Goal: Task Accomplishment & Management: Manage account settings

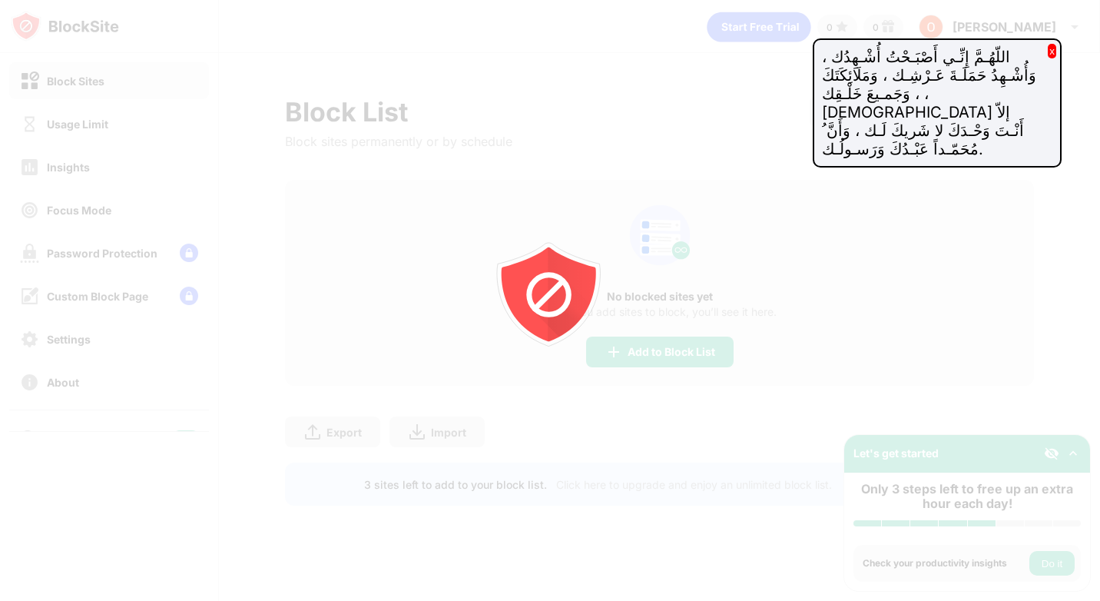
click at [1045, 54] on div "اللّهُـمَّ إِنِّـي أَصْبَـحْتُ أُشْـهِدُك ، وَأُشْـهِدُ حَمَلَـةَ عَـرْشِـك ، و…" at bounding box center [937, 102] width 249 height 129
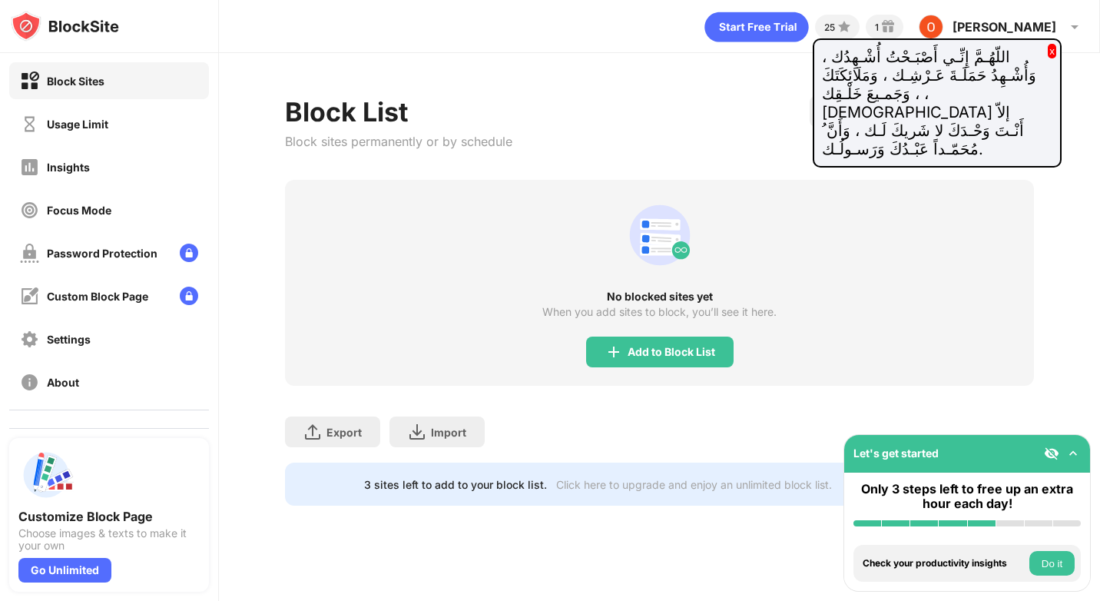
click at [1049, 54] on button "x" at bounding box center [1052, 51] width 8 height 15
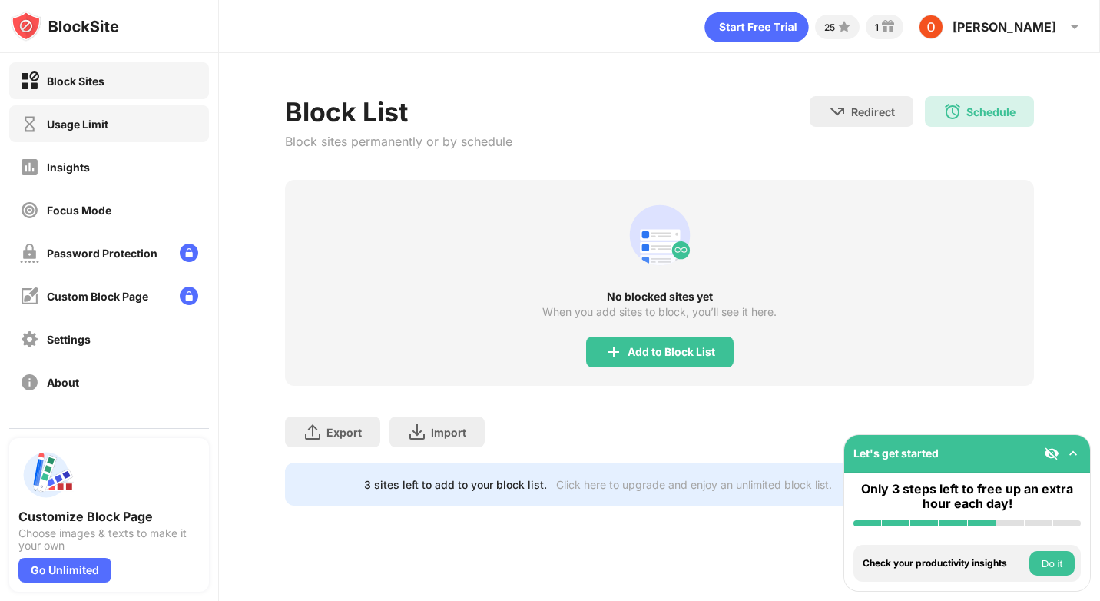
click at [96, 121] on div "Usage Limit" at bounding box center [77, 124] width 61 height 13
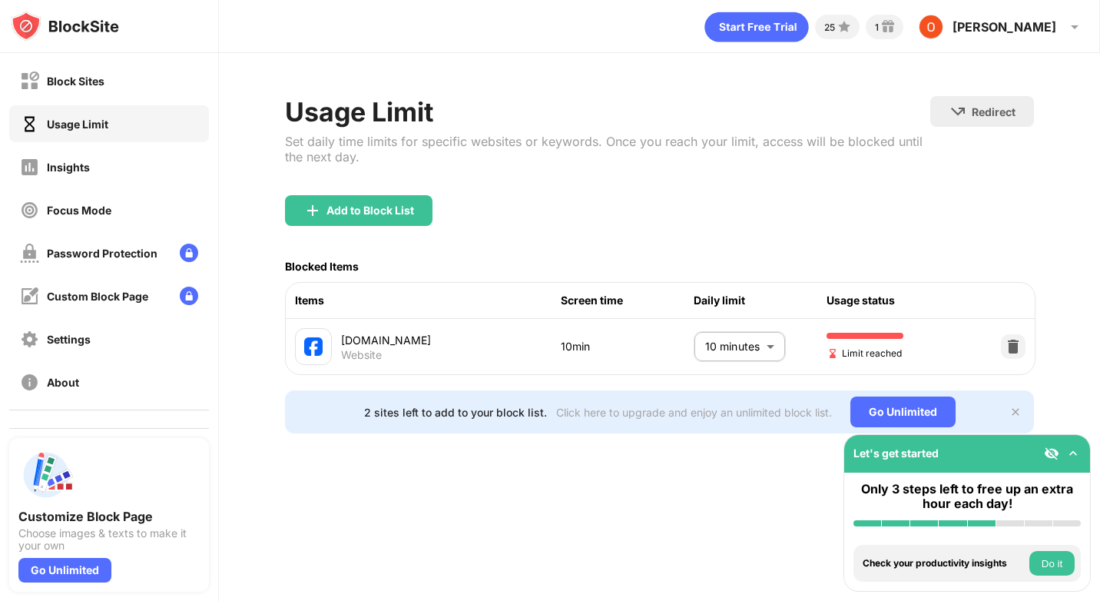
click at [720, 342] on body "Block Sites Usage Limit Insights Focus Mode Password Protection Custom Block Pa…" at bounding box center [550, 300] width 1100 height 601
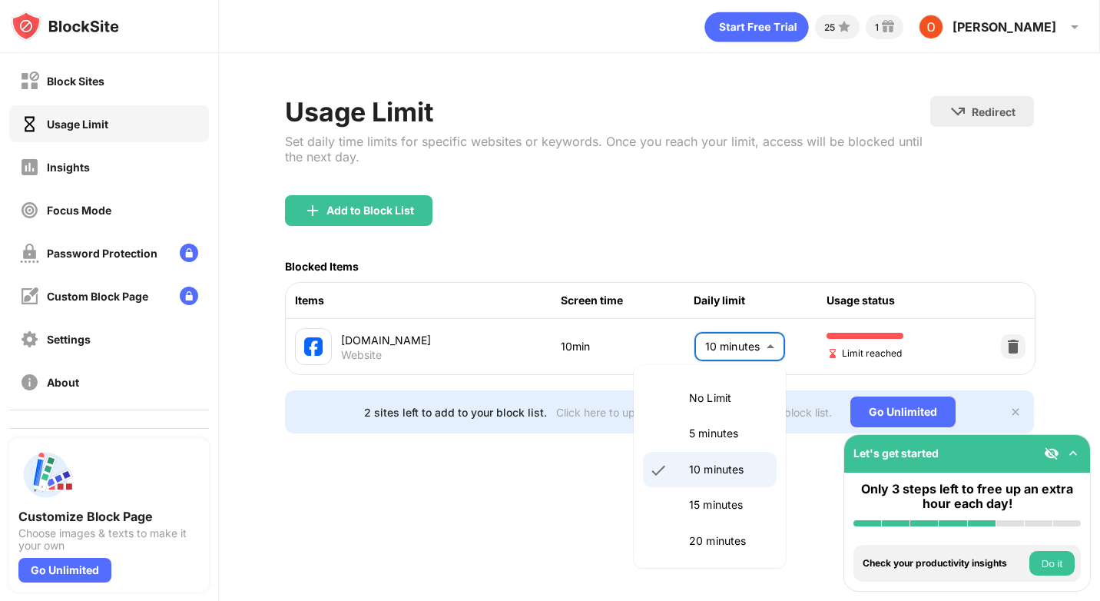
click at [727, 419] on li "5 minutes" at bounding box center [710, 432] width 134 height 35
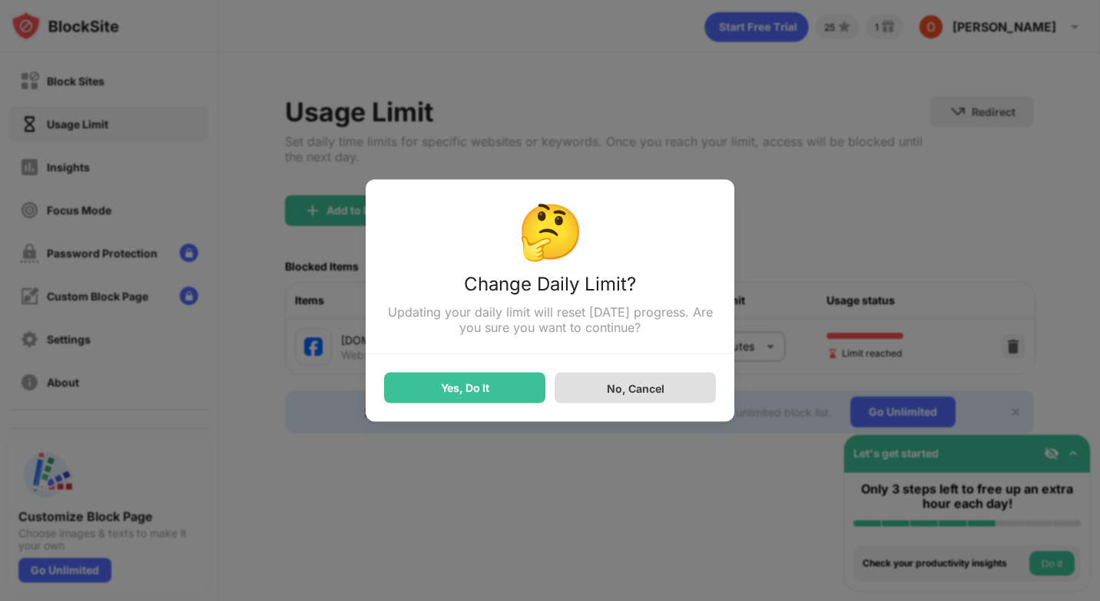
click at [569, 402] on div "No, Cancel" at bounding box center [634, 387] width 161 height 31
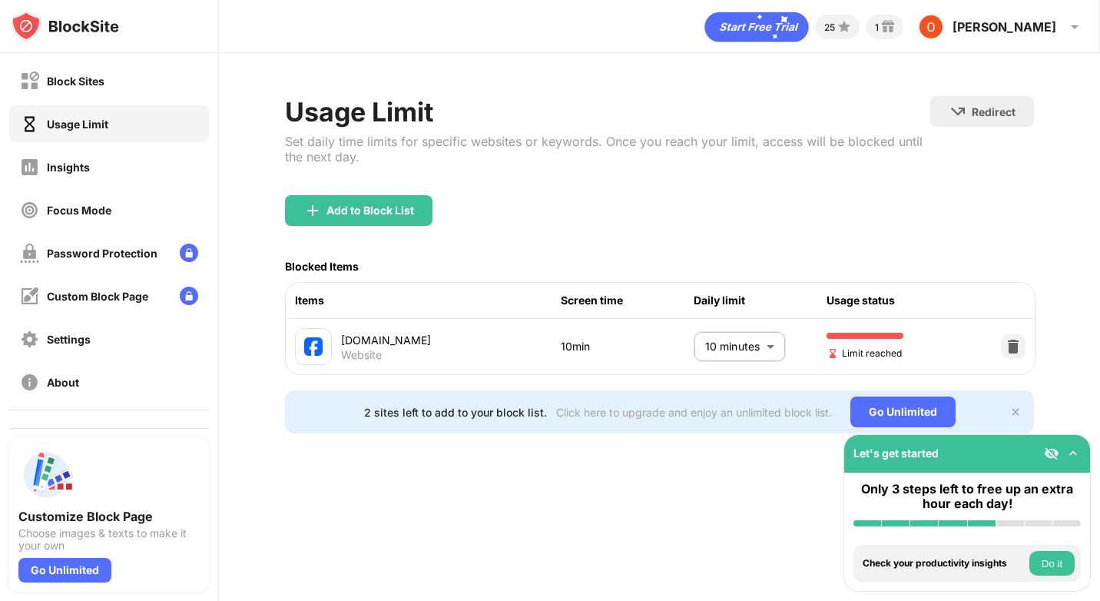
click at [740, 339] on body "Block Sites Usage Limit Insights Focus Mode Password Protection Custom Block Pa…" at bounding box center [550, 300] width 1100 height 601
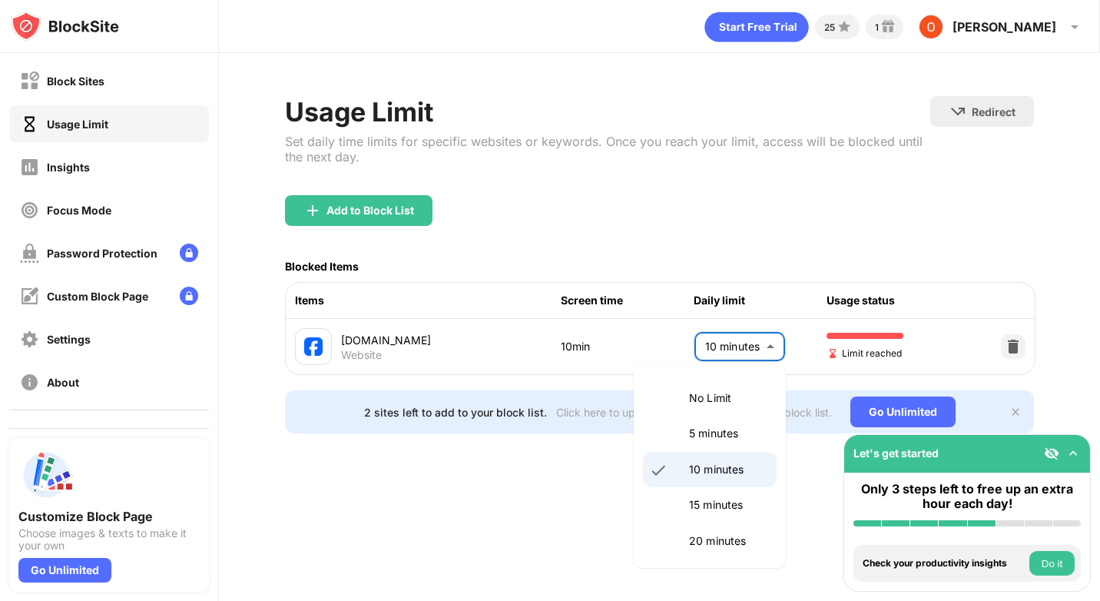
click at [695, 426] on p "5 minutes" at bounding box center [728, 433] width 78 height 17
type input "*"
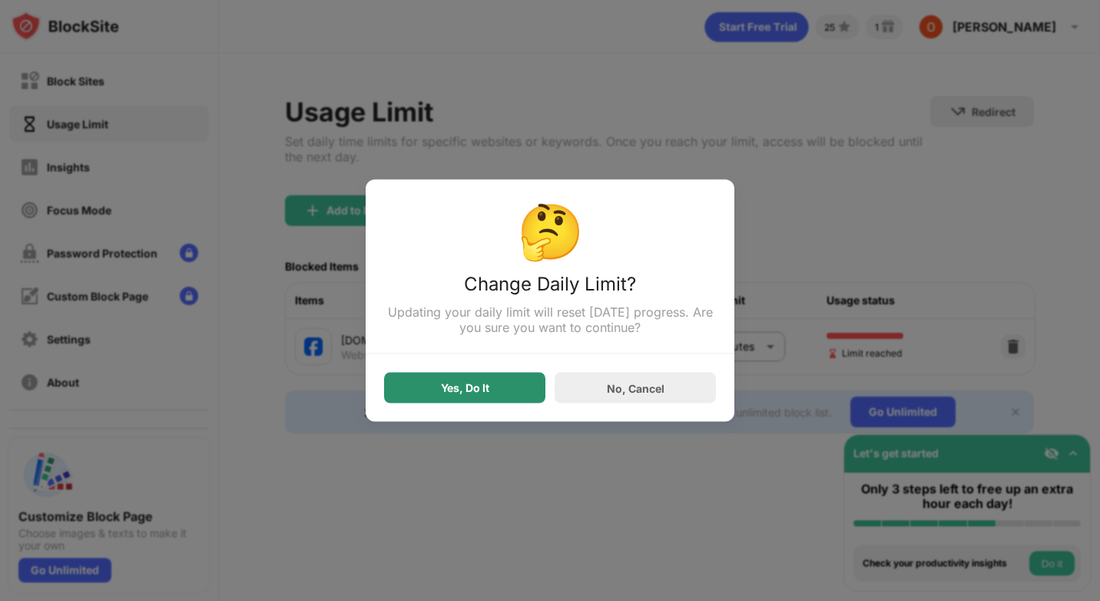
click at [522, 386] on div "Yes, Do It" at bounding box center [464, 387] width 161 height 31
